Goal: Information Seeking & Learning: Find specific fact

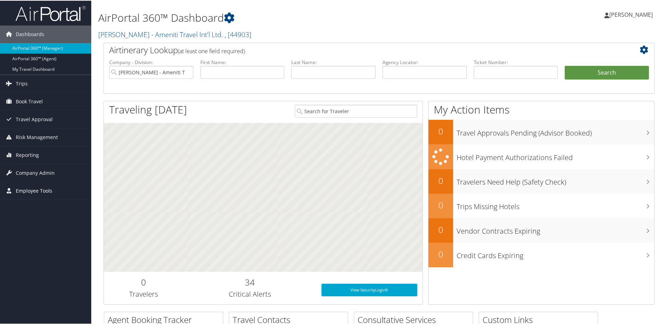
click at [27, 189] on span "Employee Tools" at bounding box center [34, 191] width 36 height 18
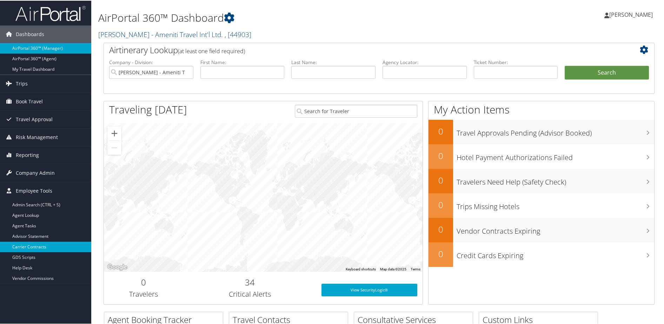
click at [41, 244] on link "Carrier Contracts" at bounding box center [45, 246] width 91 height 11
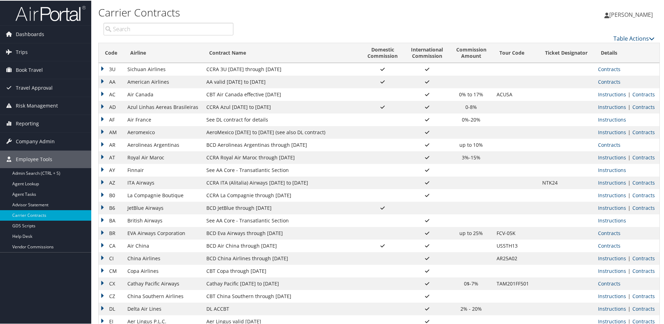
click at [136, 29] on input "search" at bounding box center [168, 28] width 130 height 13
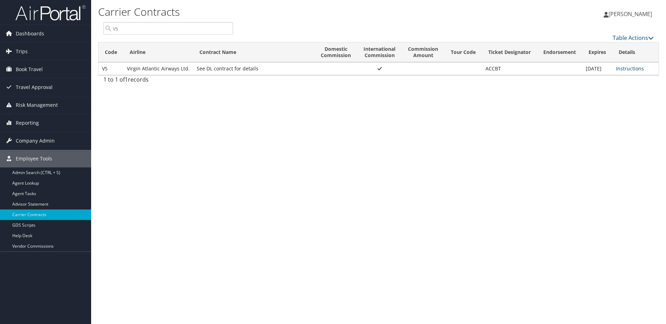
click at [632, 69] on link "Instructions" at bounding box center [630, 68] width 28 height 7
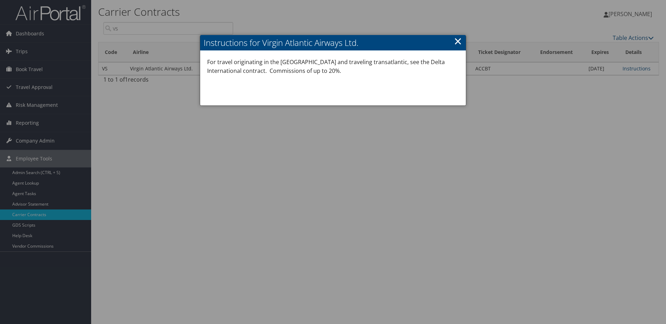
click at [456, 41] on link "×" at bounding box center [458, 41] width 8 height 14
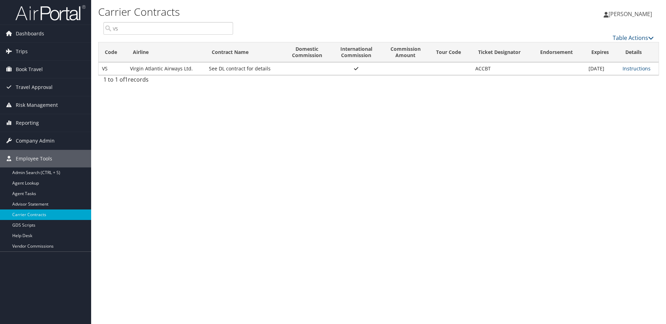
click at [152, 27] on input "vs" at bounding box center [168, 28] width 130 height 13
type input "v"
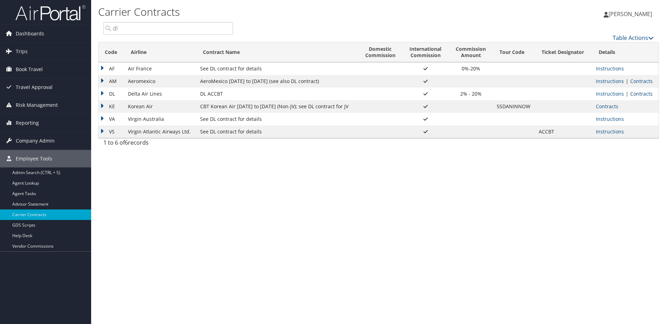
type input "dl"
click at [639, 92] on link "Contracts" at bounding box center [642, 94] width 22 height 7
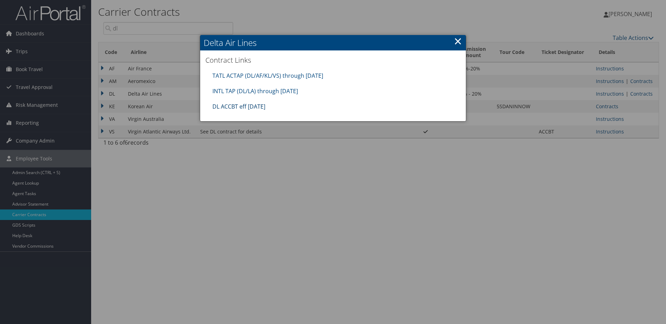
click at [256, 105] on link "DL ACCBT eff Aug 2025" at bounding box center [239, 107] width 53 height 8
click at [241, 73] on link "TATL ACTAP (DL/AF/KL/VS) through 06.30.26" at bounding box center [268, 76] width 111 height 8
click at [249, 106] on link "DL ACCBT eff Aug 2025" at bounding box center [239, 107] width 53 height 8
click at [456, 42] on link "×" at bounding box center [458, 41] width 8 height 14
